Goal: Task Accomplishment & Management: Manage account settings

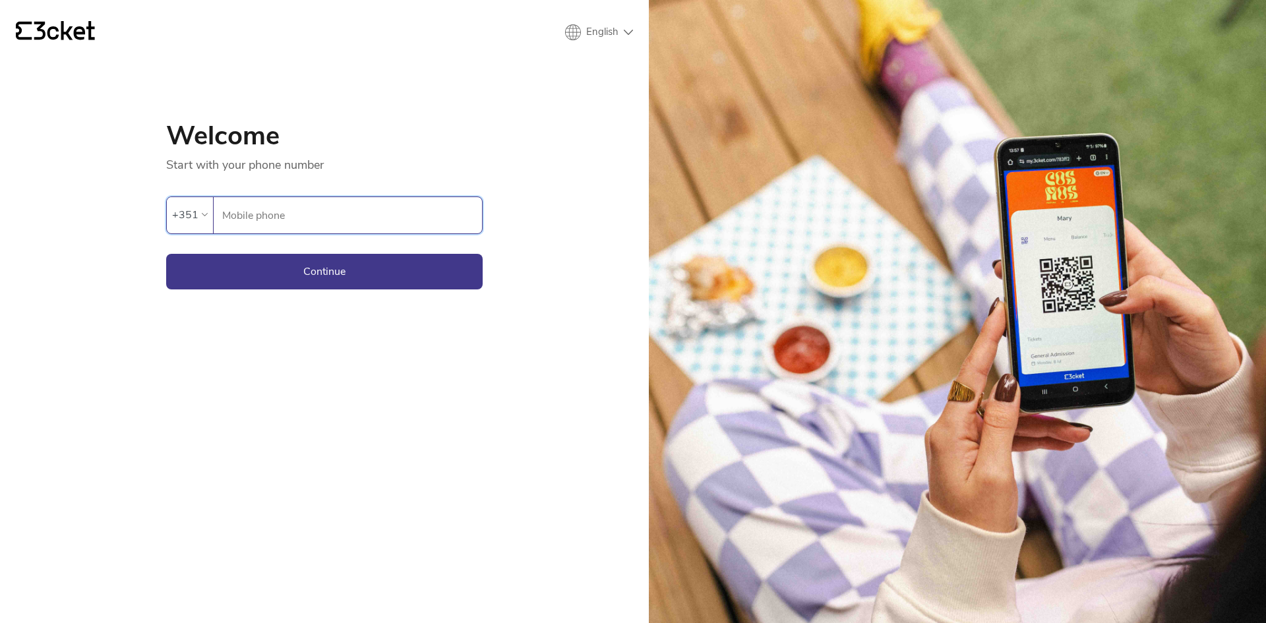
click at [314, 223] on input "Mobile phone" at bounding box center [352, 215] width 261 height 36
type input "928033386"
click at [311, 270] on button "Continue" at bounding box center [324, 272] width 317 height 36
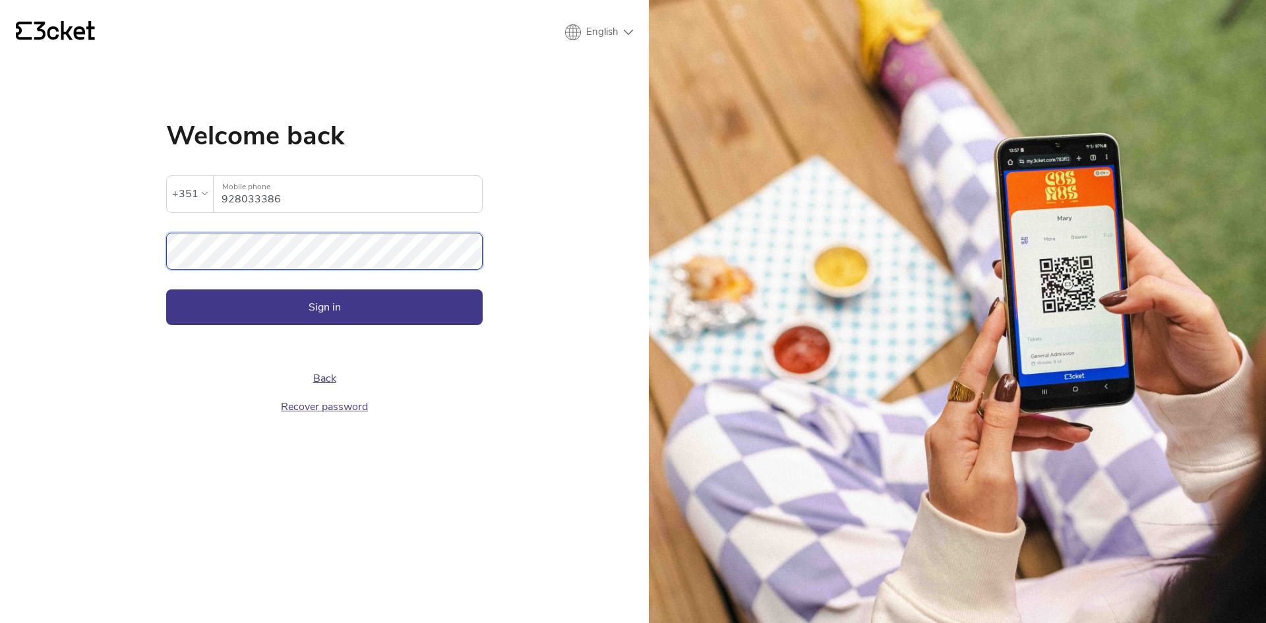
click at [166, 290] on button "Sign in" at bounding box center [324, 308] width 317 height 36
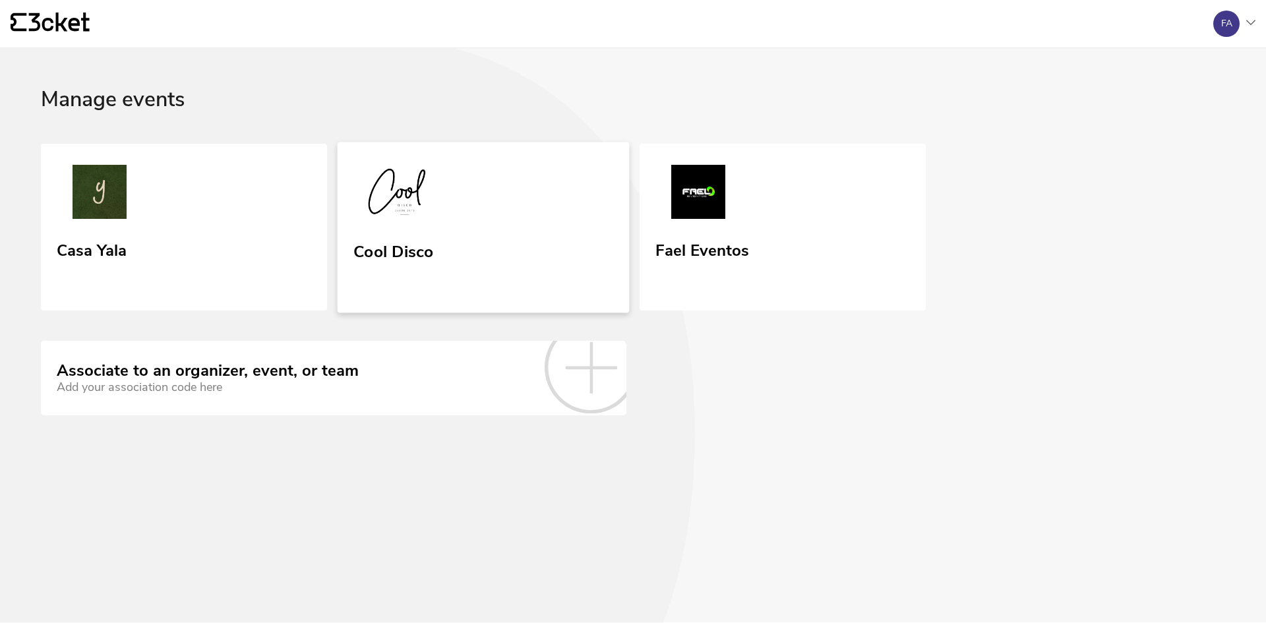
click at [396, 254] on div "Cool Disco" at bounding box center [394, 249] width 80 height 24
